Goal: Information Seeking & Learning: Learn about a topic

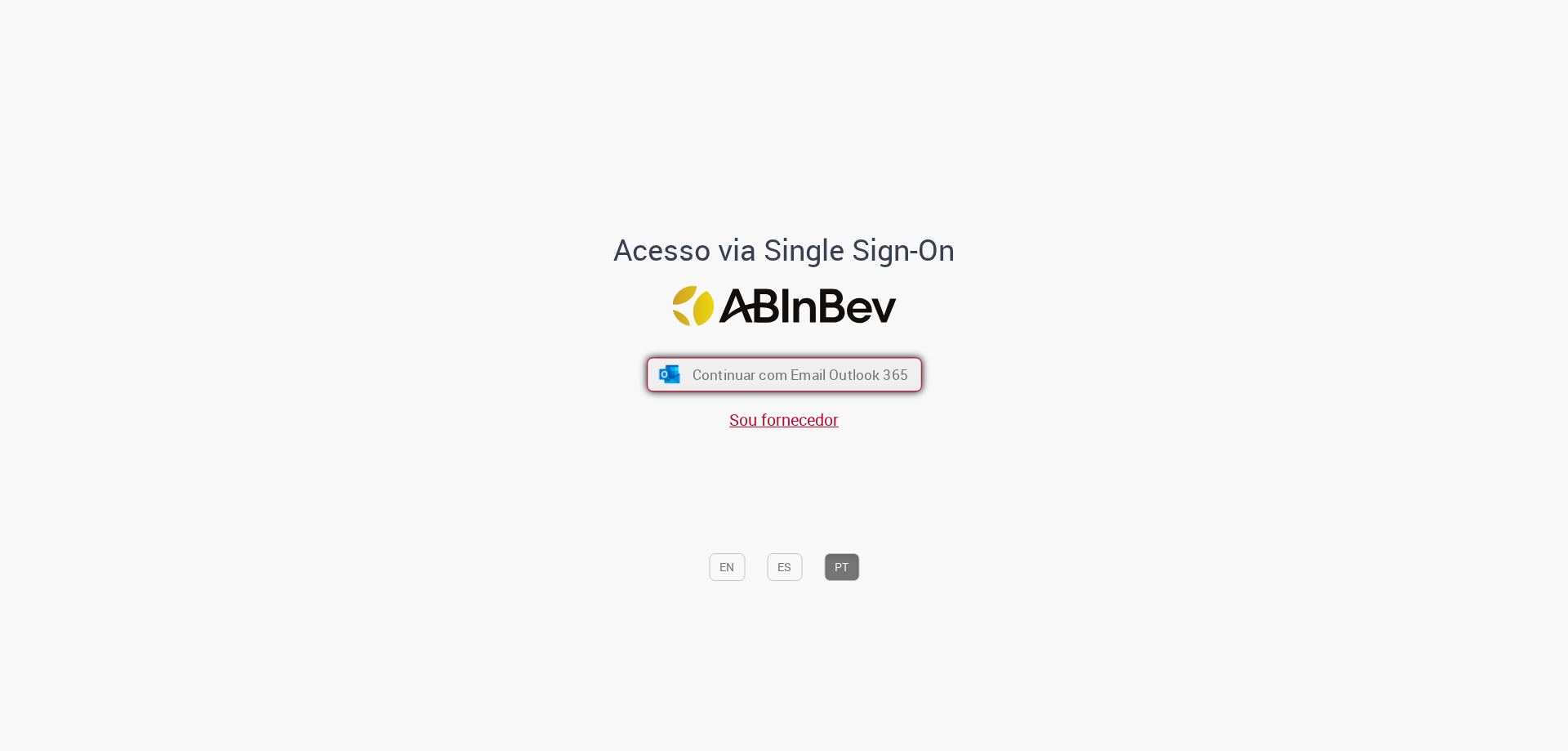
click at [789, 377] on span "Continuar com Email Outlook 365" at bounding box center [800, 374] width 216 height 19
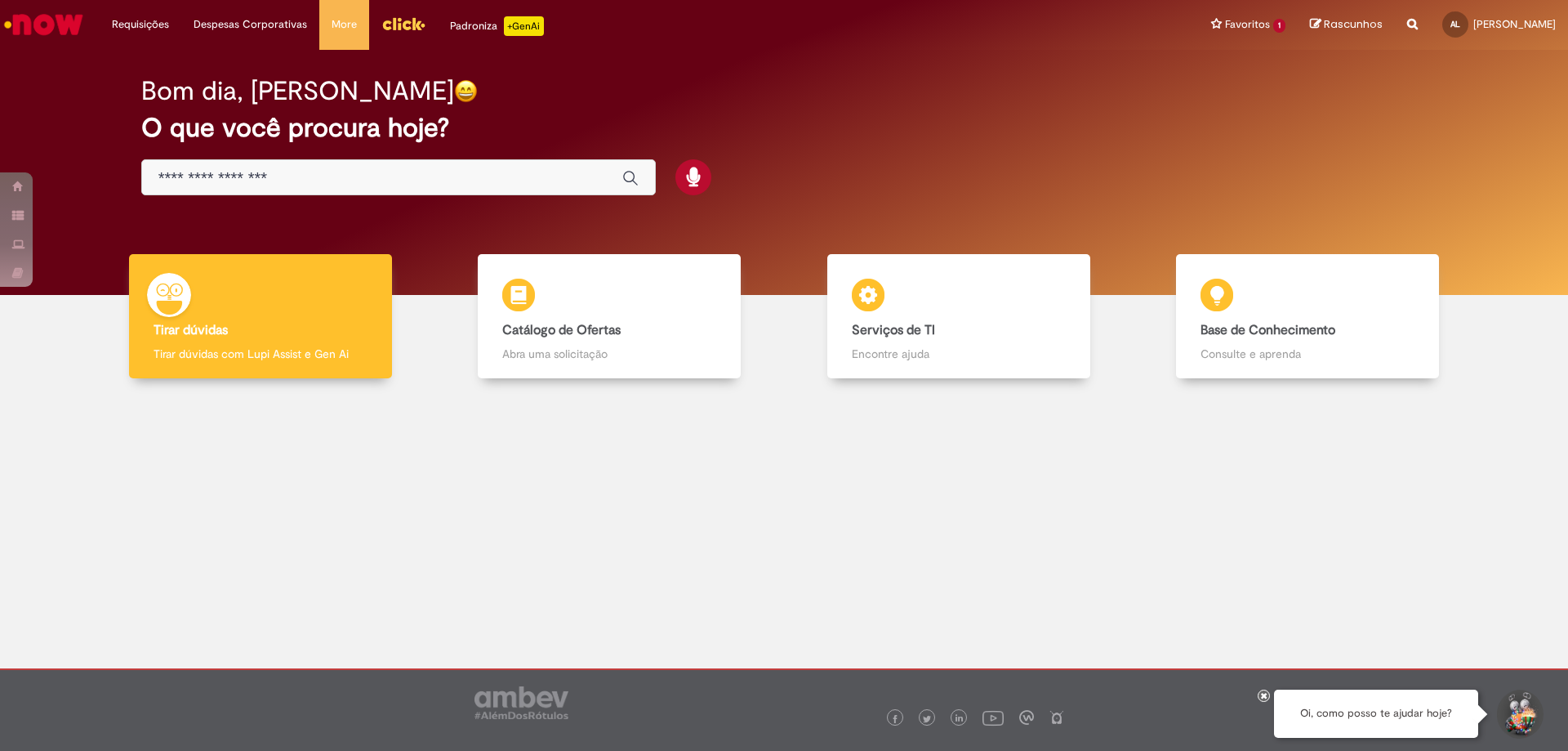
click at [245, 174] on input "Basta digitar aqui" at bounding box center [382, 177] width 448 height 19
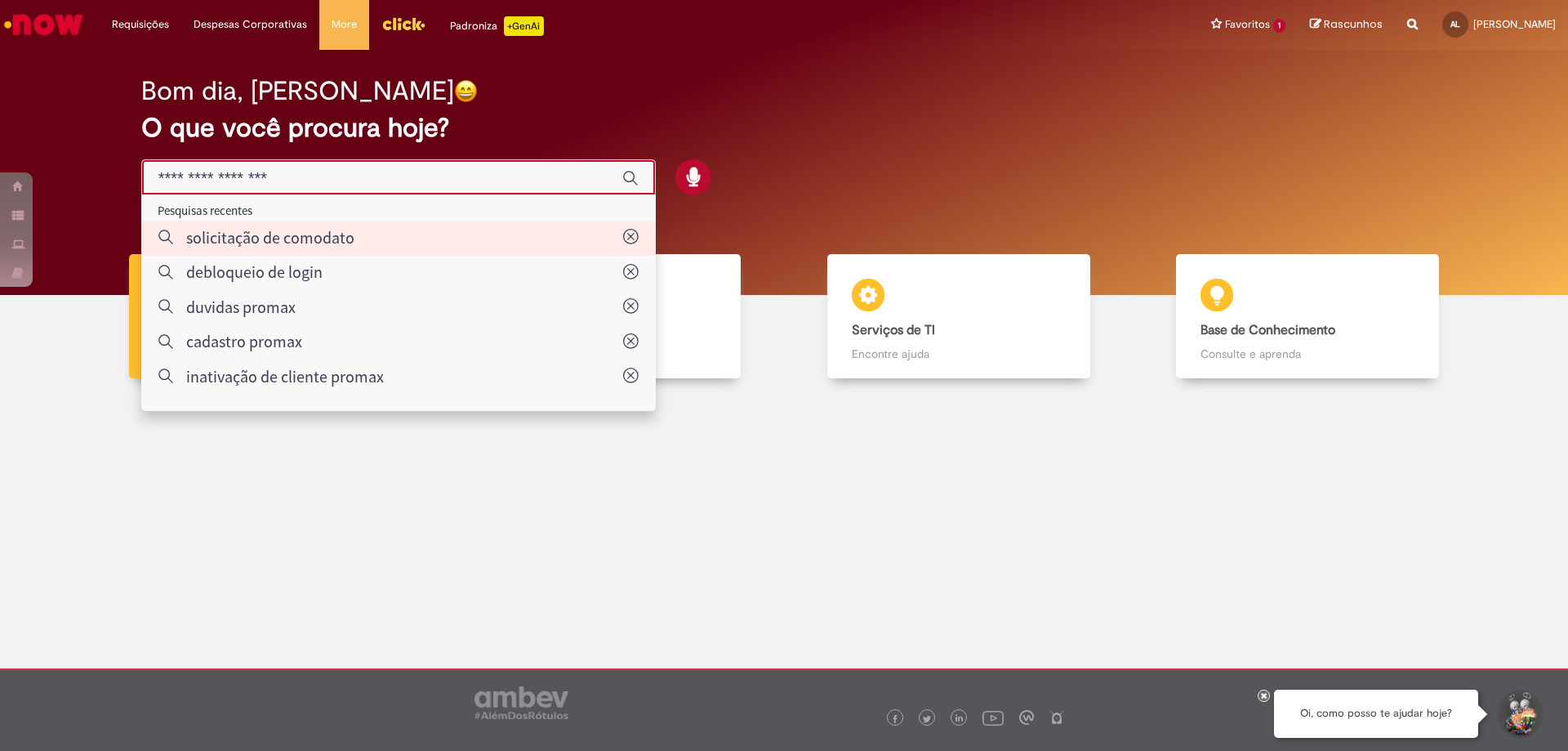
type input "**********"
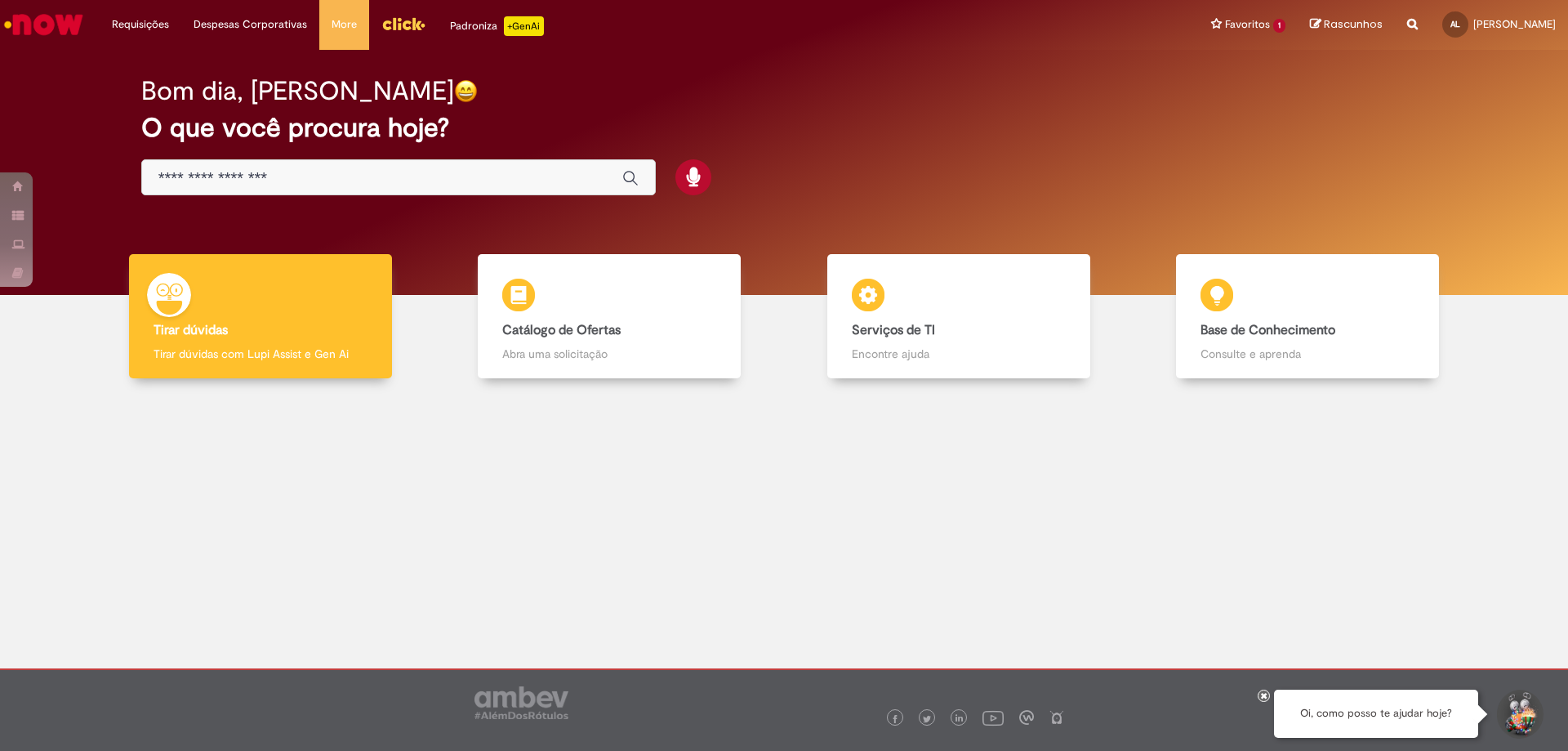
click at [401, 24] on img "Menu Cabeçalho" at bounding box center [403, 24] width 44 height 25
